Goal: Task Accomplishment & Management: Complete application form

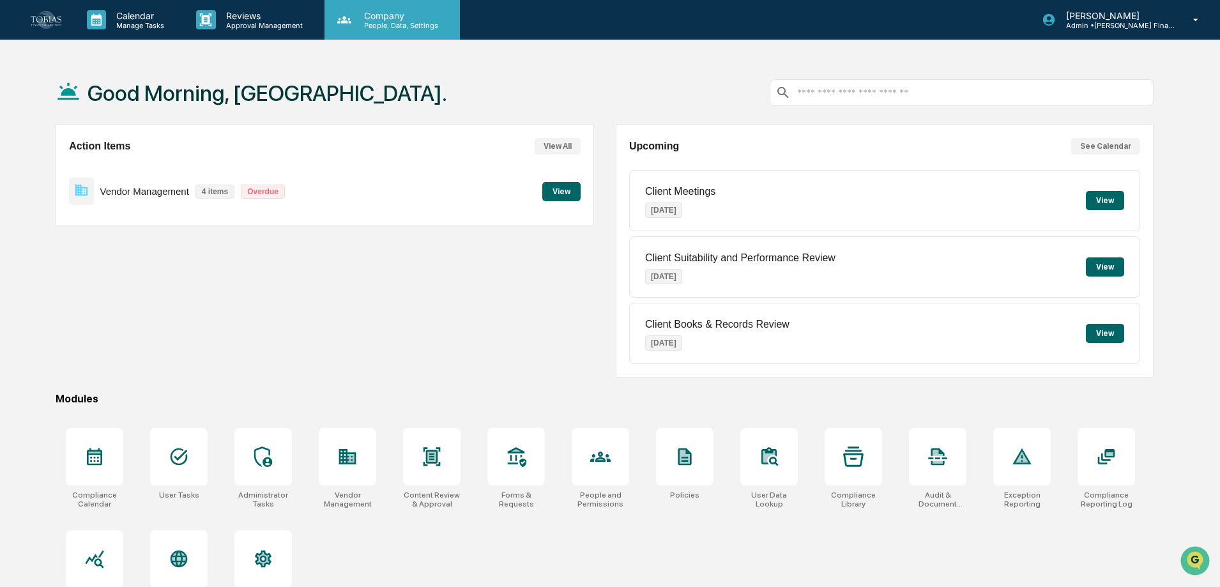
click at [362, 29] on p "People, Data, Settings" at bounding box center [399, 25] width 91 height 9
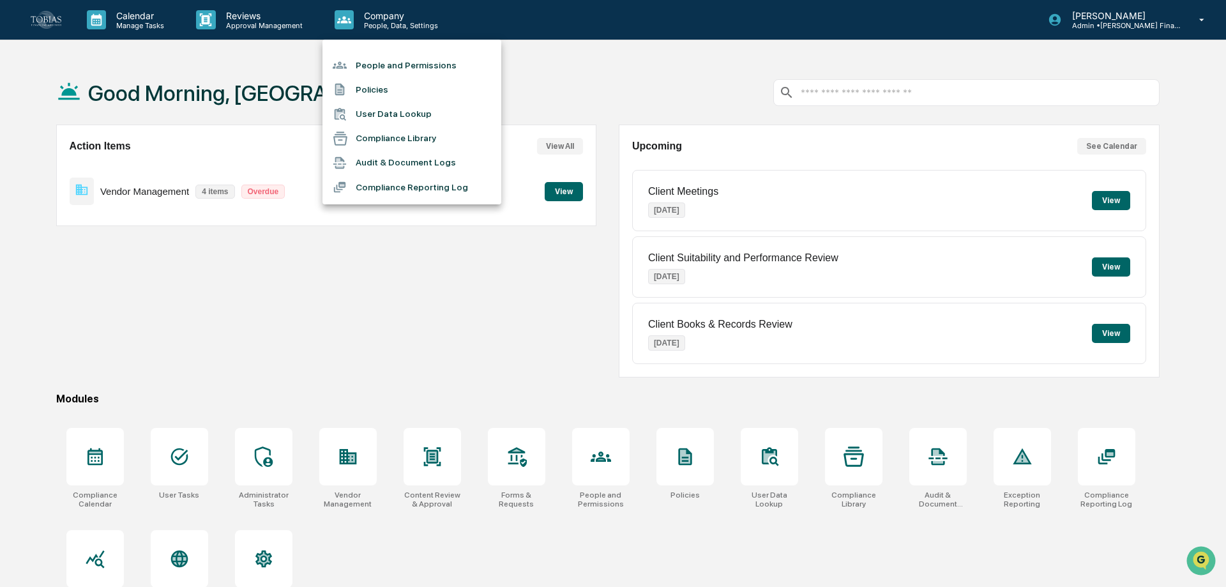
click at [412, 193] on li "Compliance Reporting Log" at bounding box center [411, 187] width 179 height 24
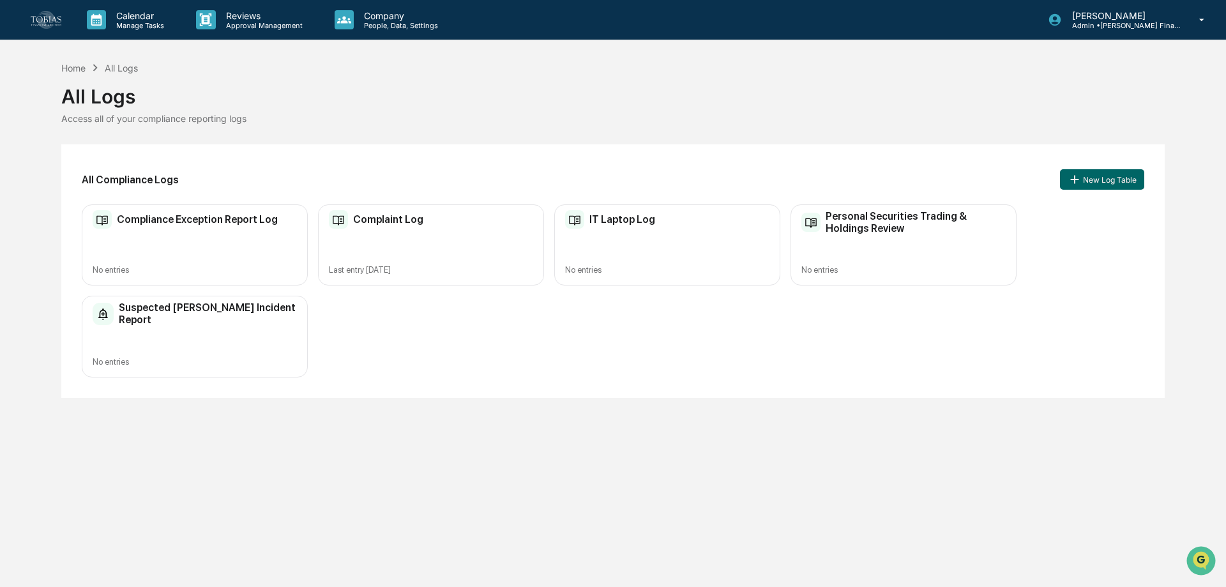
click at [884, 215] on h2 "Personal Securities Trading & Holdings Review" at bounding box center [916, 222] width 180 height 24
click at [206, 365] on div "No entries" at bounding box center [195, 362] width 204 height 10
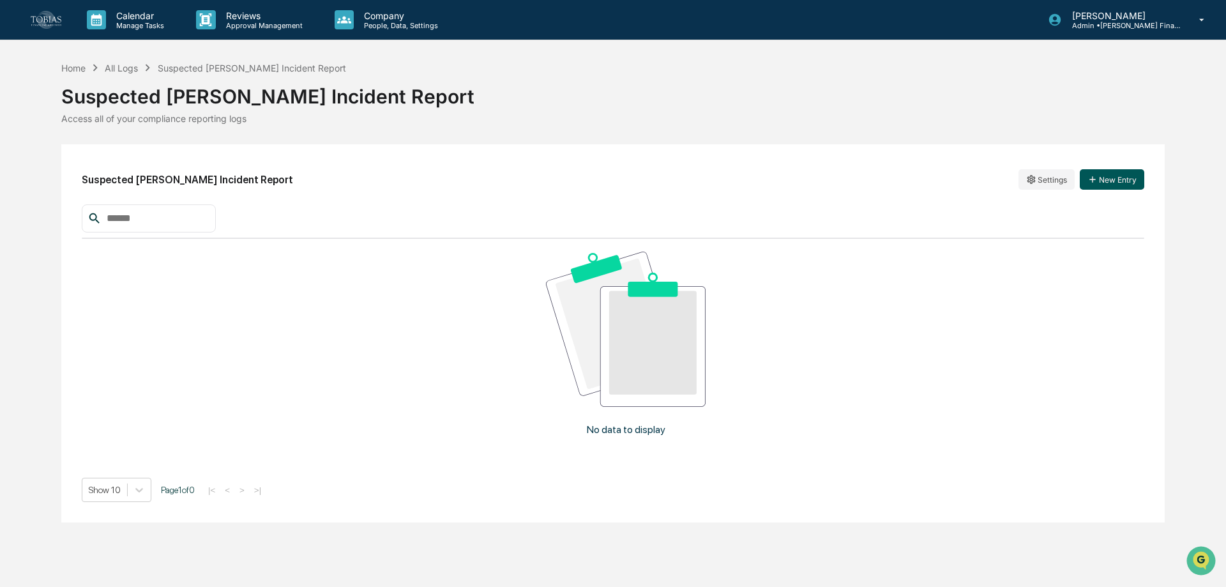
click at [1117, 182] on button "New Entry" at bounding box center [1112, 179] width 64 height 20
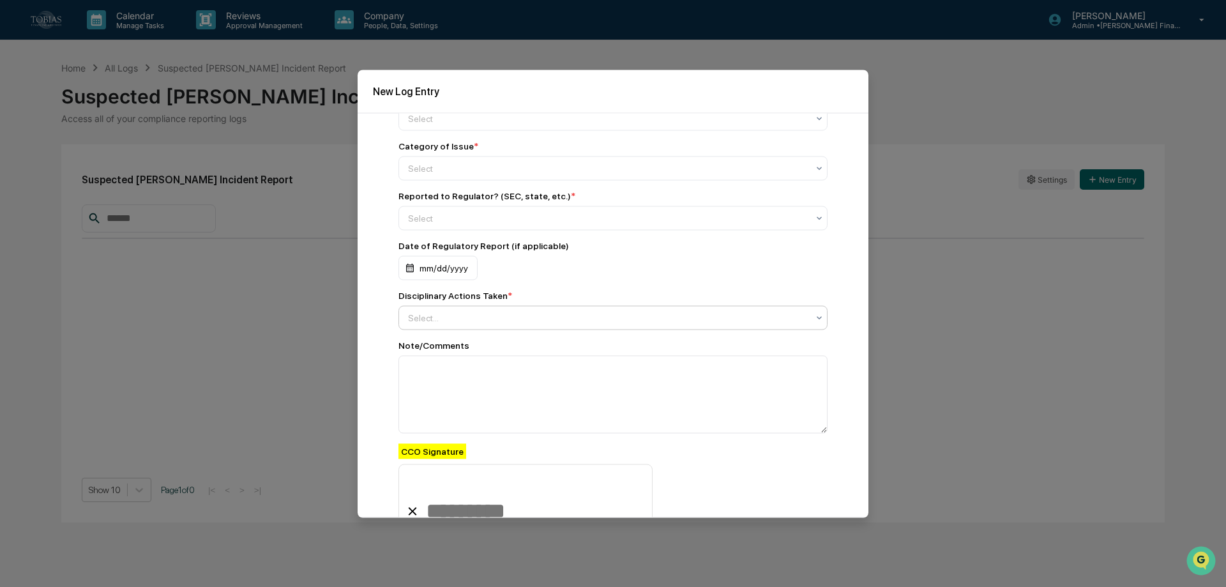
scroll to position [1307, 0]
